Goal: Obtain resource: Download file/media

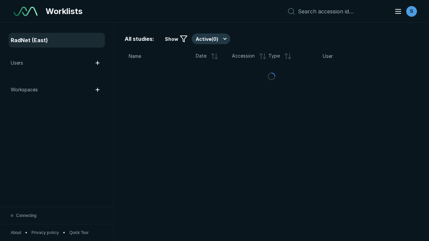
scroll to position [1831, 2793]
